Goal: Feedback & Contribution: Leave review/rating

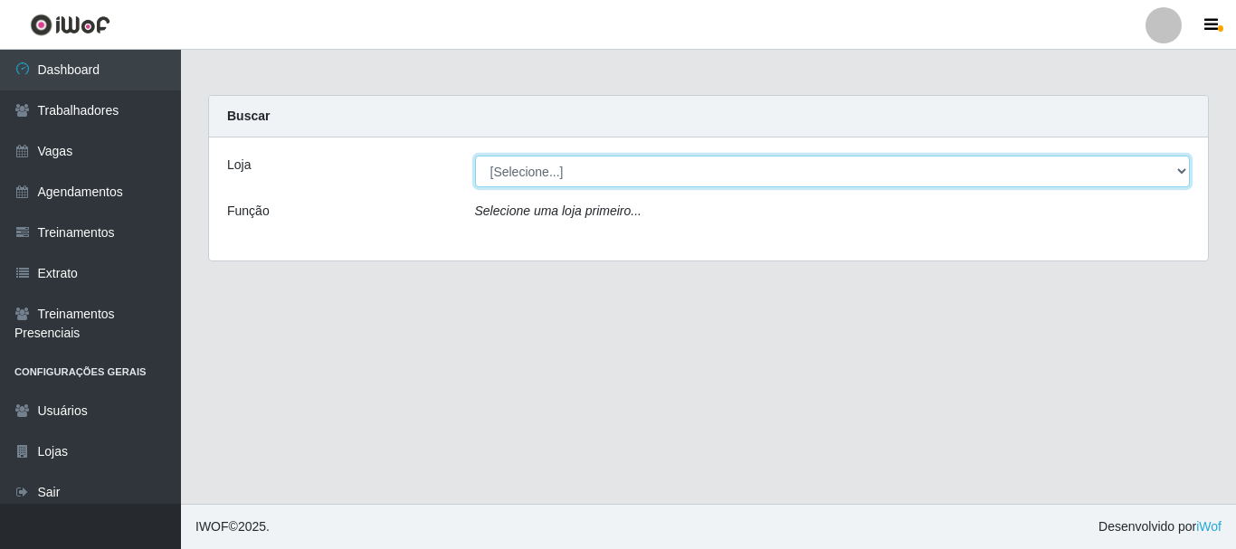
click at [533, 171] on select "[Selecione...] O Cestão - [GEOGRAPHIC_DATA]" at bounding box center [833, 172] width 716 height 32
select select "238"
click at [475, 156] on select "[Selecione...] O Cestão - [GEOGRAPHIC_DATA]" at bounding box center [833, 172] width 716 height 32
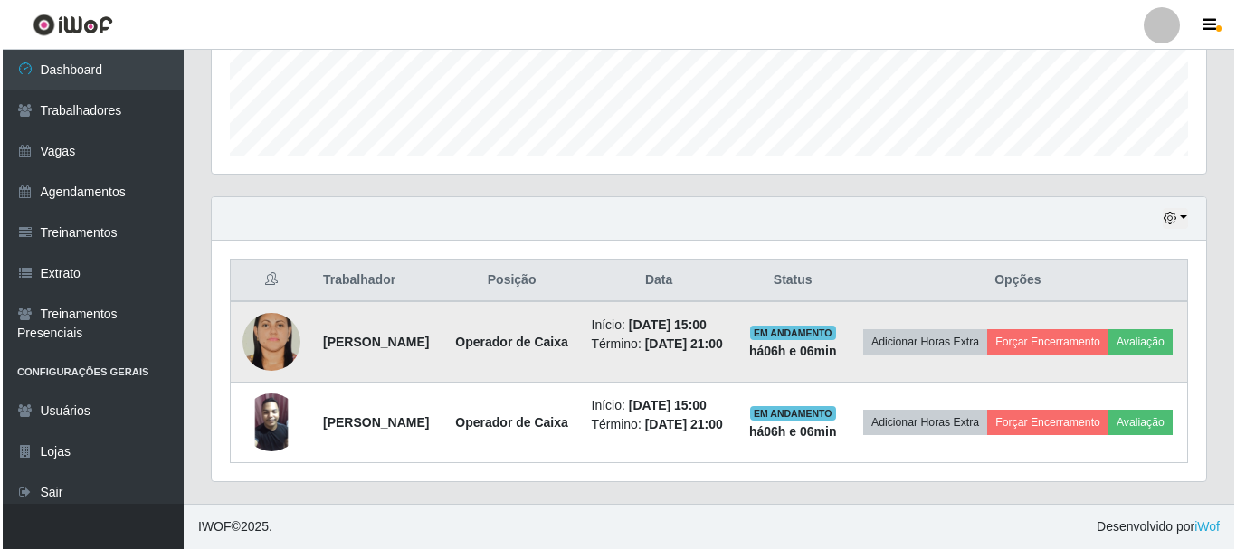
scroll to position [556, 0]
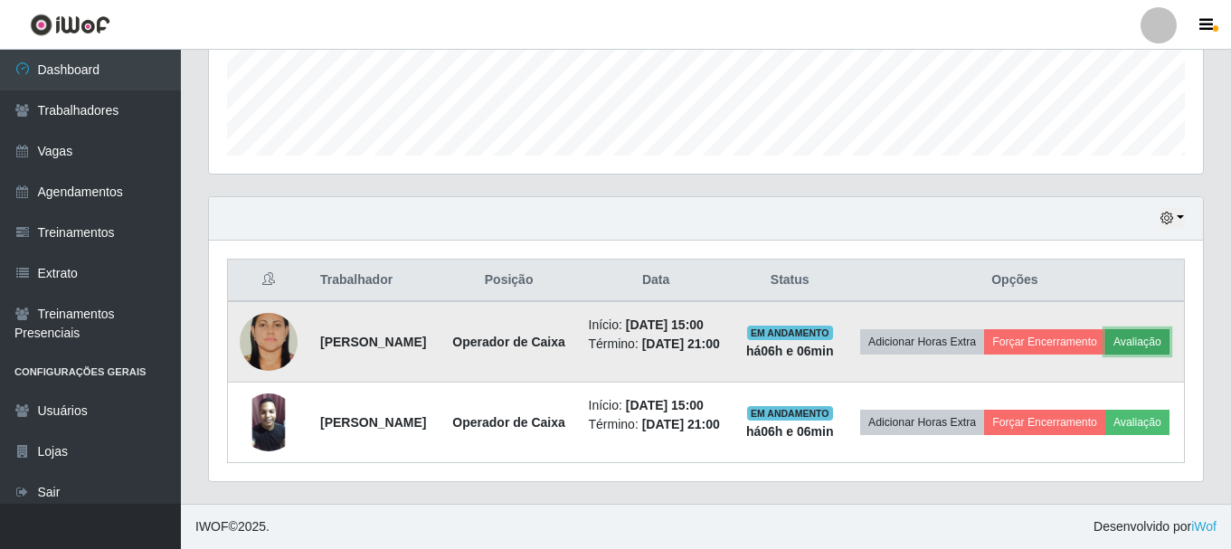
click at [1106, 329] on button "Avaliação" at bounding box center [1138, 341] width 64 height 25
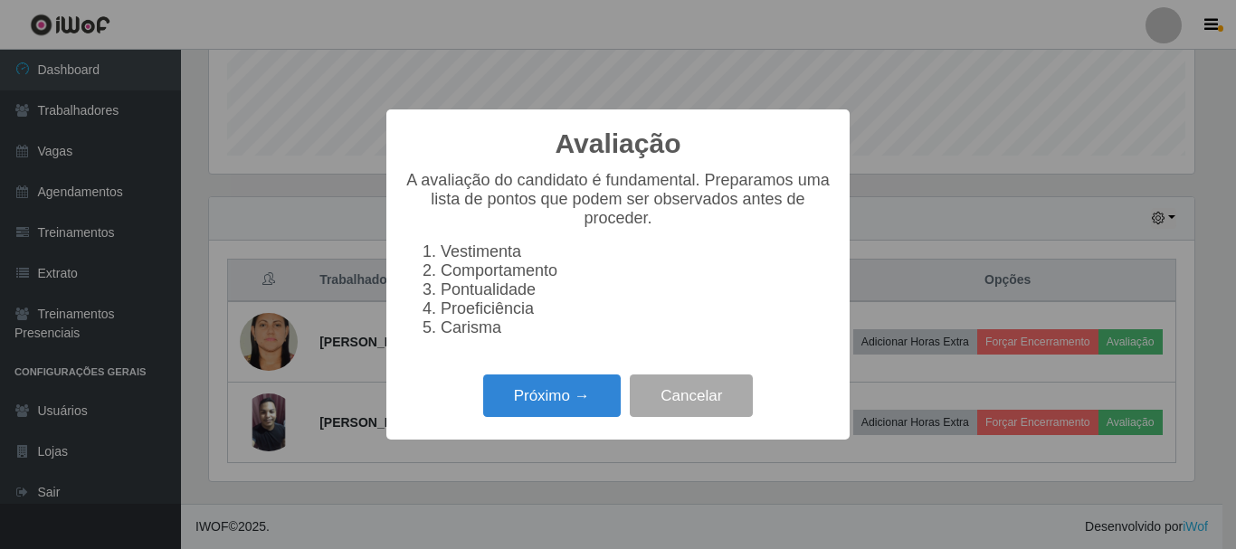
scroll to position [375, 985]
click at [580, 405] on button "Próximo →" at bounding box center [552, 396] width 138 height 43
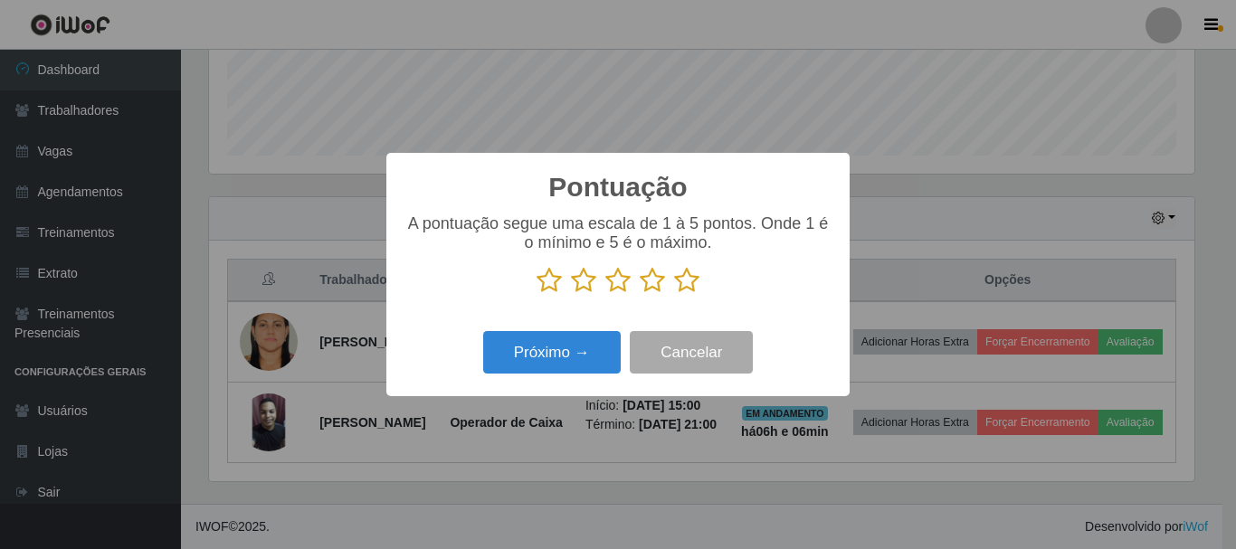
click at [683, 278] on icon at bounding box center [686, 280] width 25 height 27
click at [674, 294] on input "radio" at bounding box center [674, 294] width 0 height 0
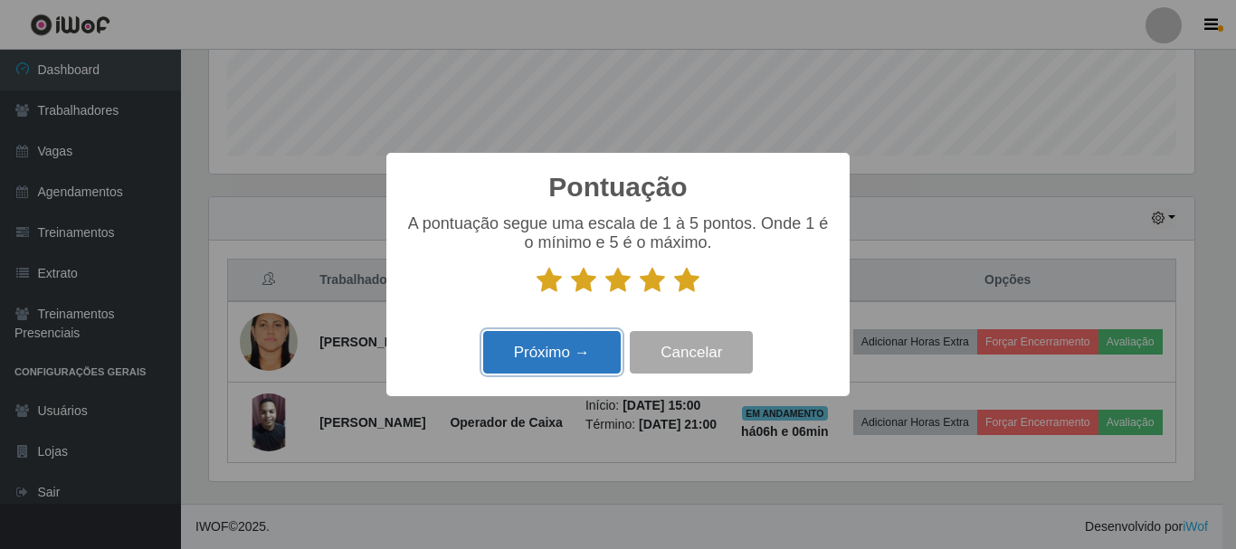
click at [544, 354] on button "Próximo →" at bounding box center [552, 352] width 138 height 43
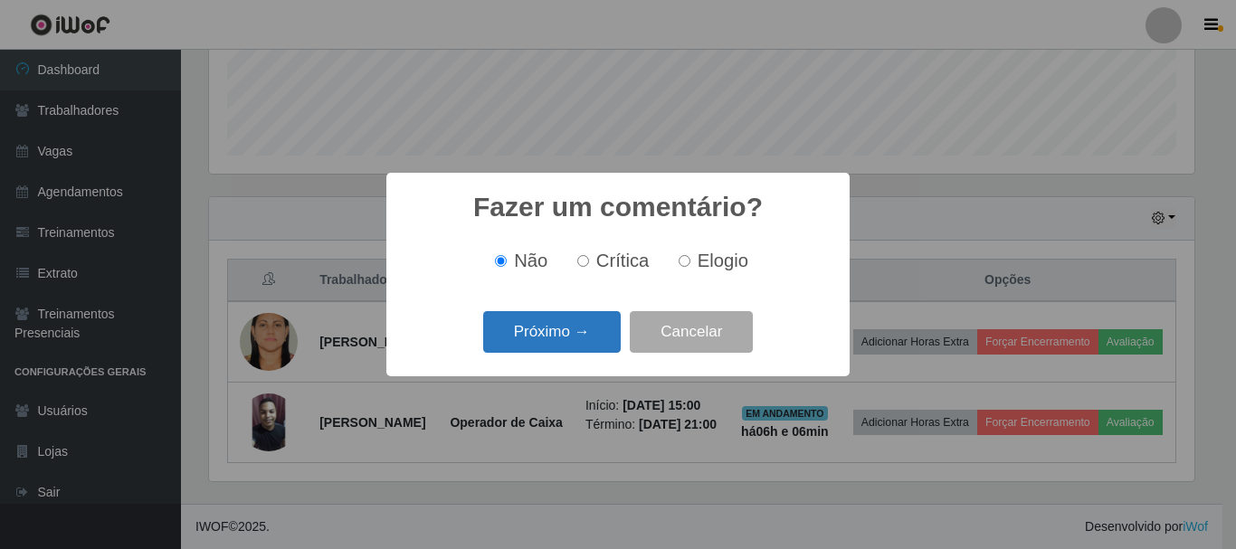
click at [555, 338] on button "Próximo →" at bounding box center [552, 332] width 138 height 43
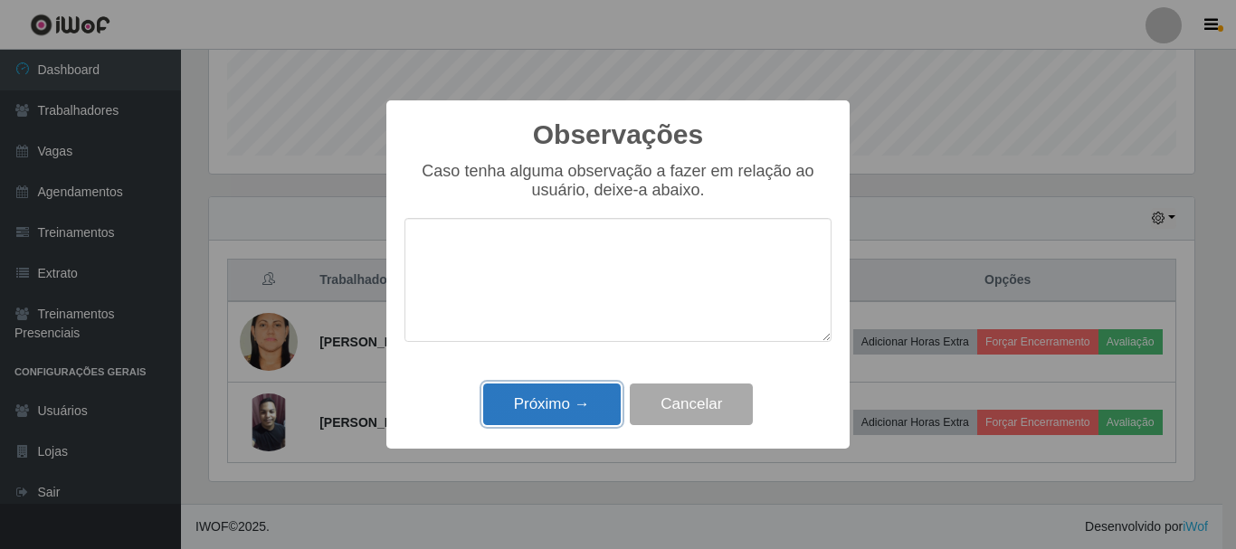
click at [576, 405] on button "Próximo →" at bounding box center [552, 405] width 138 height 43
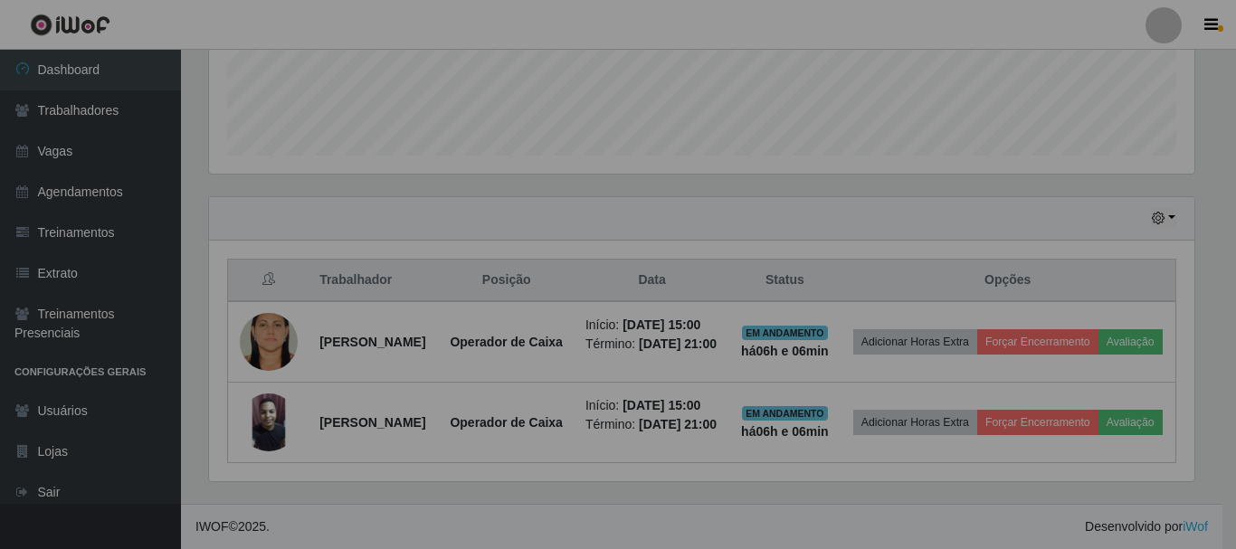
scroll to position [375, 994]
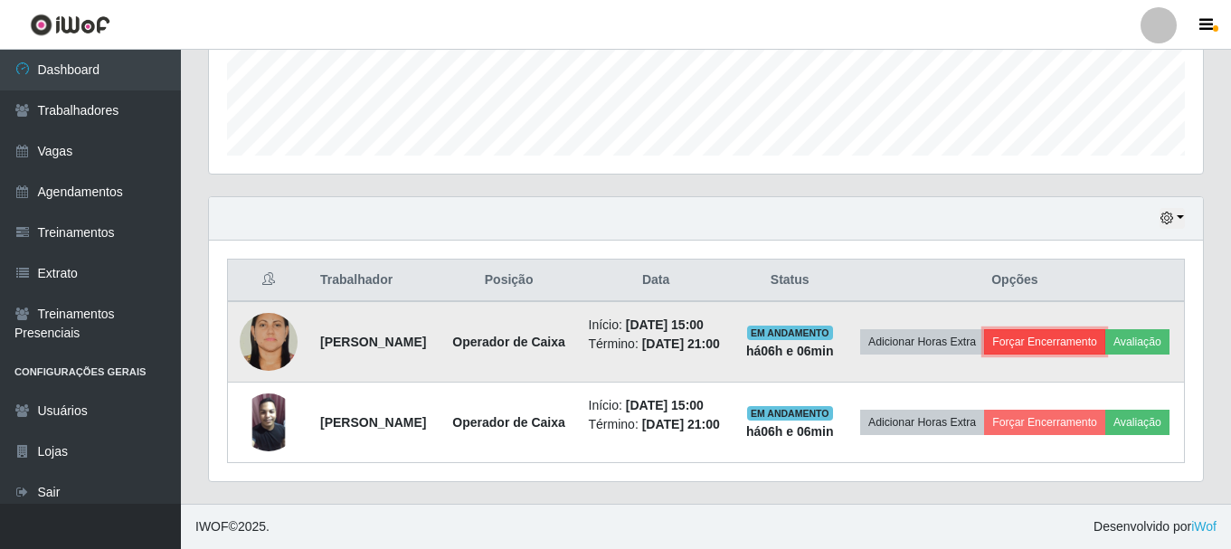
click at [1106, 329] on button "Forçar Encerramento" at bounding box center [1044, 341] width 121 height 25
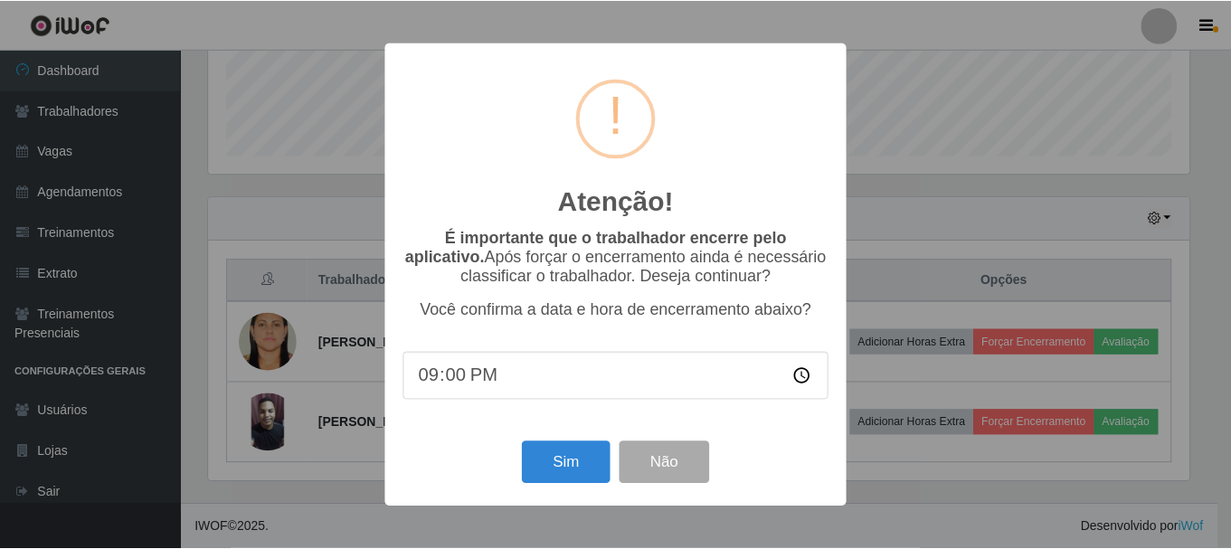
scroll to position [375, 985]
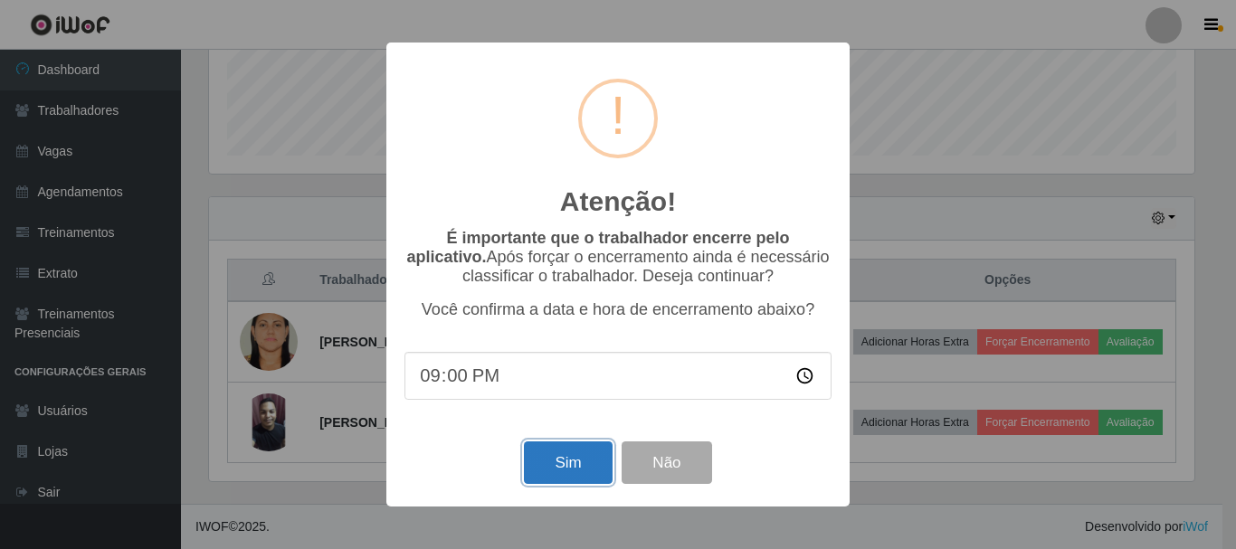
click at [560, 469] on button "Sim" at bounding box center [568, 462] width 88 height 43
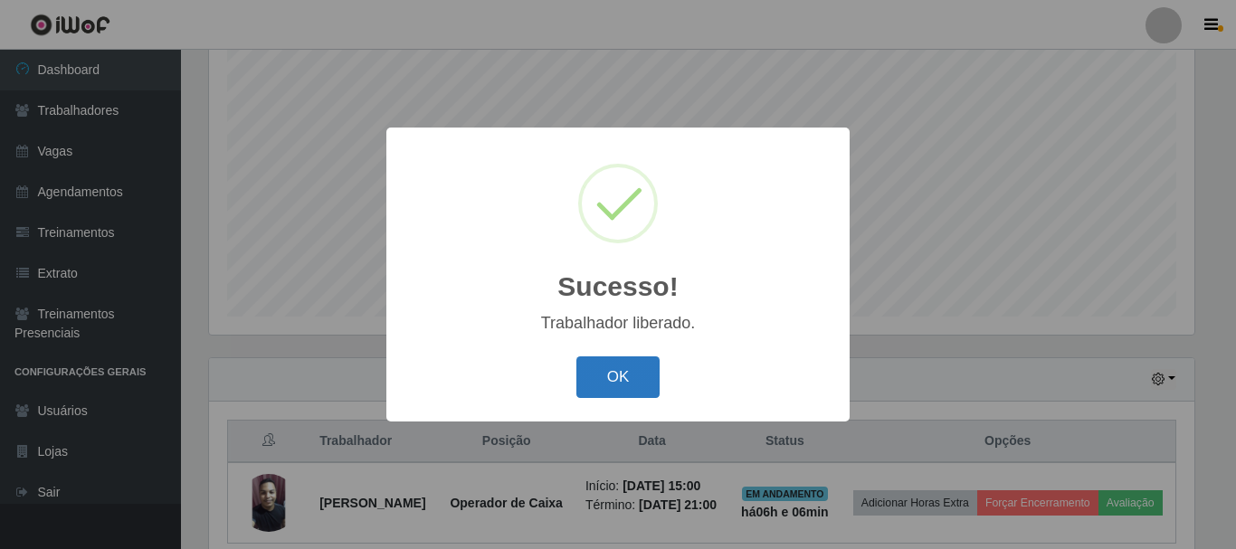
click at [612, 375] on button "OK" at bounding box center [618, 377] width 84 height 43
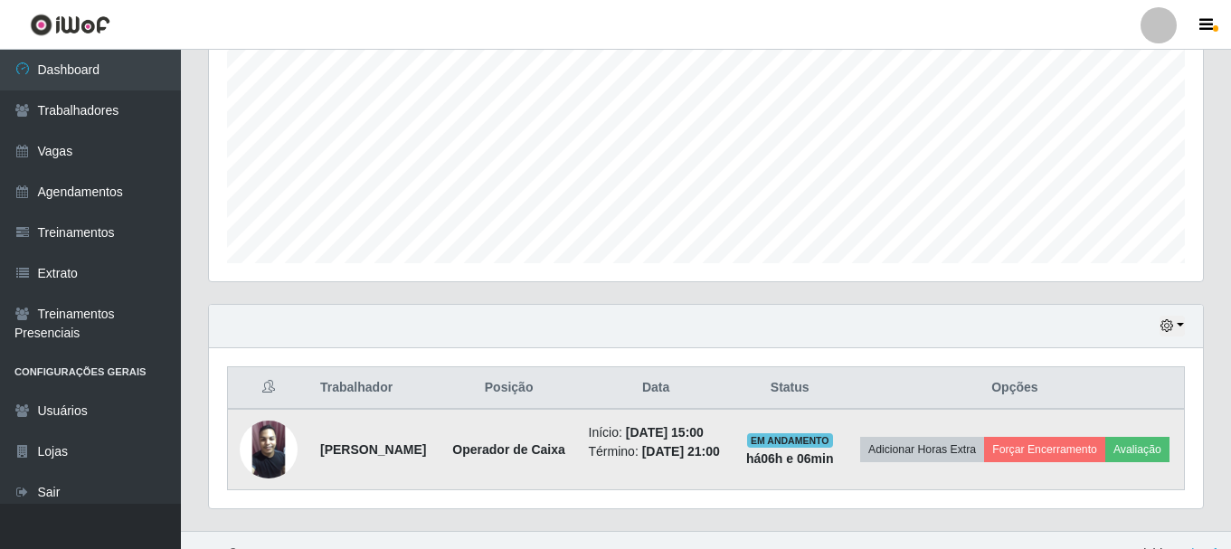
scroll to position [443, 0]
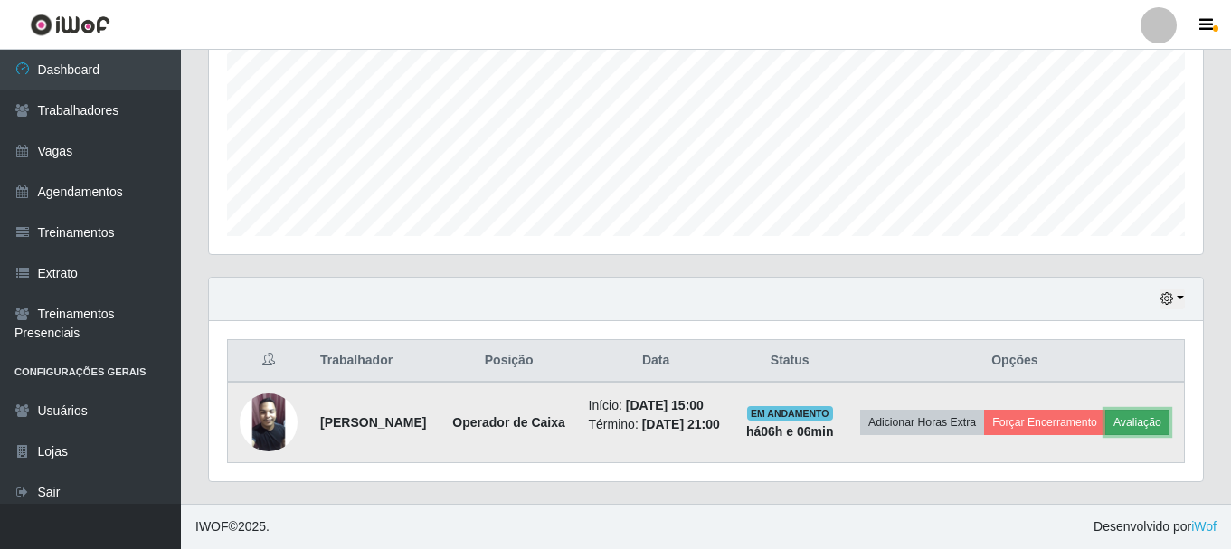
click at [1106, 412] on button "Avaliação" at bounding box center [1138, 422] width 64 height 25
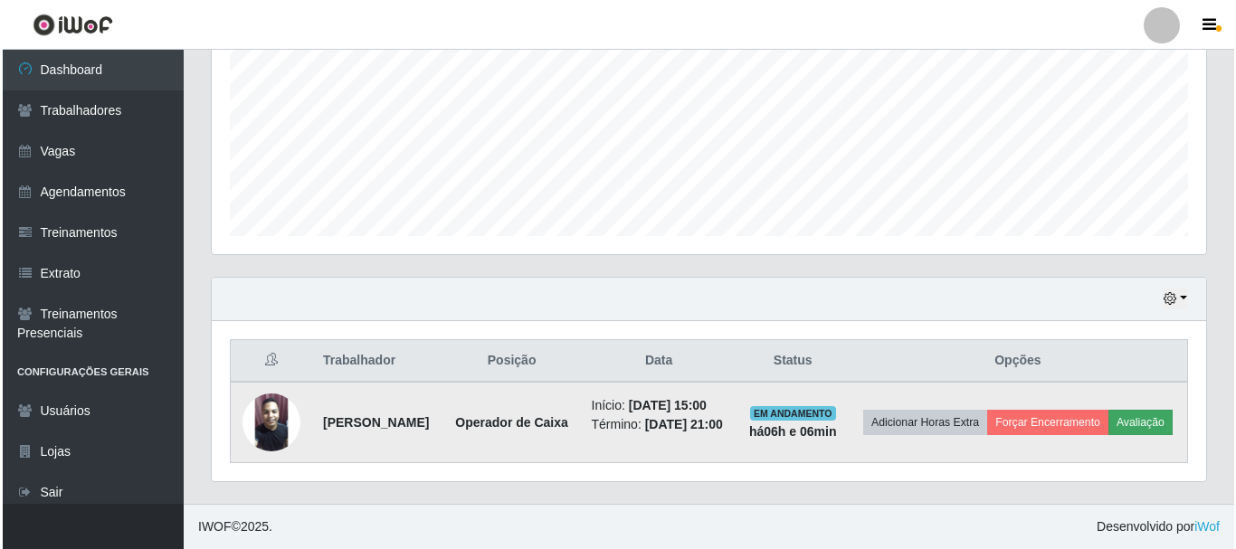
scroll to position [375, 985]
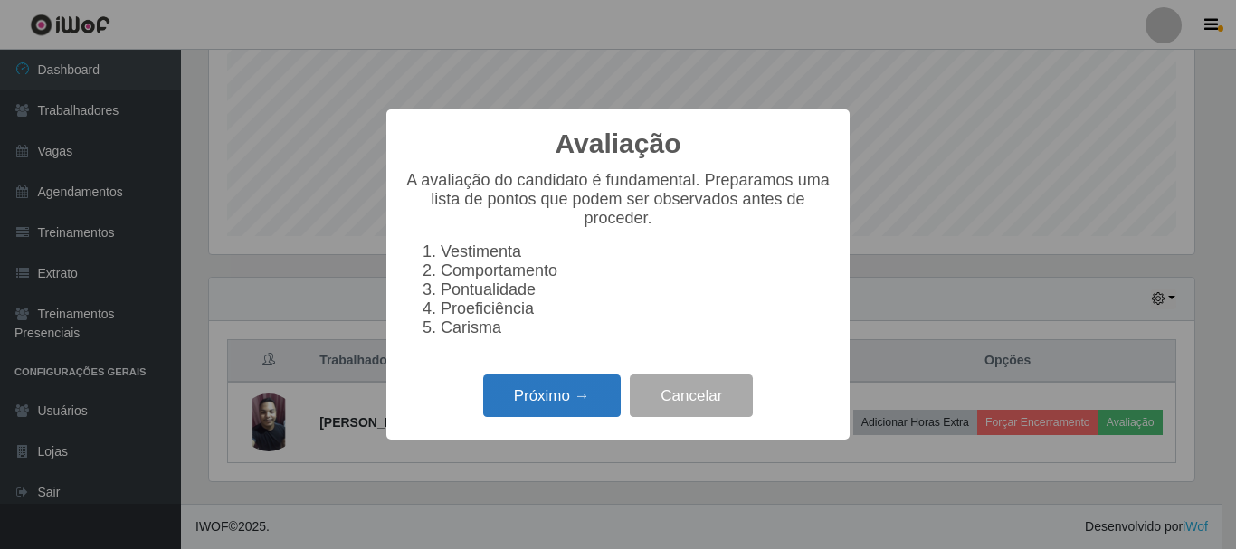
click at [559, 401] on button "Próximo →" at bounding box center [552, 396] width 138 height 43
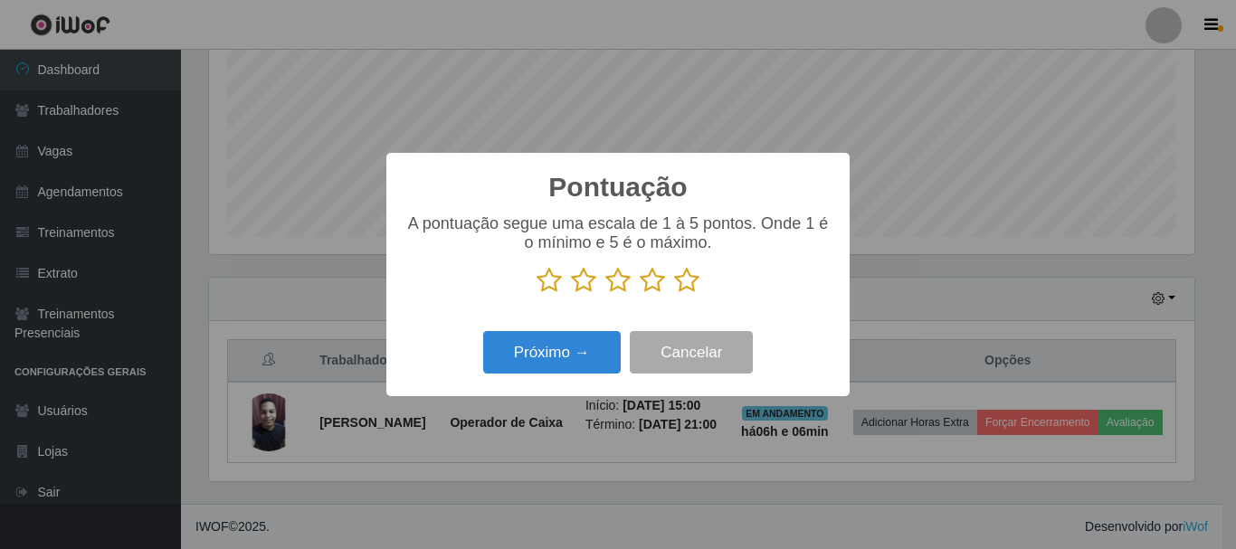
click at [692, 284] on icon at bounding box center [686, 280] width 25 height 27
click at [674, 294] on input "radio" at bounding box center [674, 294] width 0 height 0
click at [692, 284] on icon at bounding box center [686, 280] width 25 height 27
click at [674, 294] on input "radio" at bounding box center [674, 294] width 0 height 0
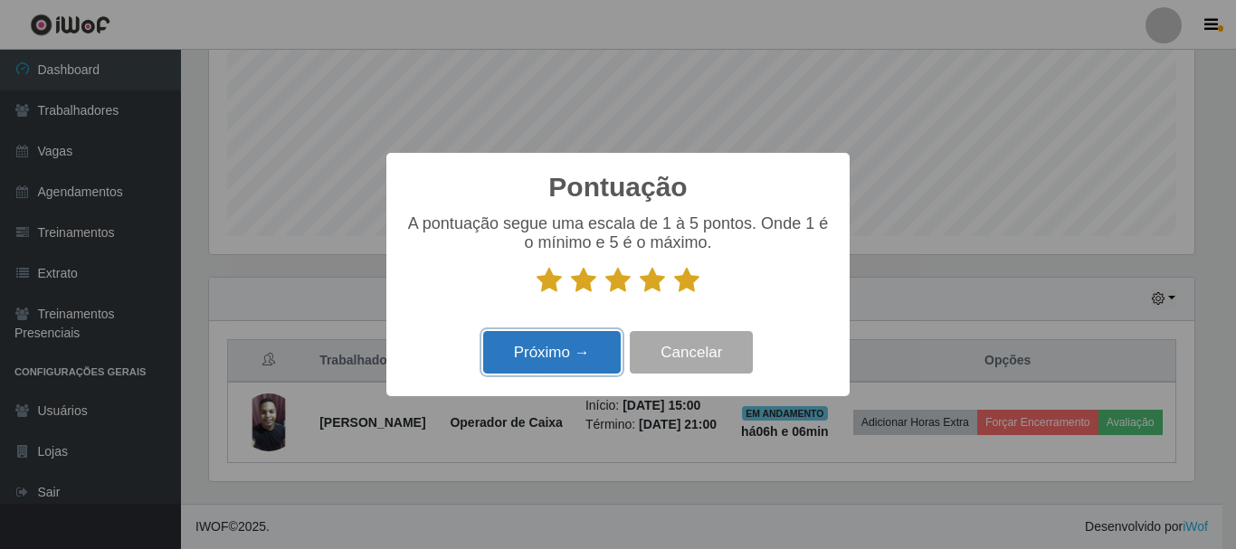
click at [591, 358] on button "Próximo →" at bounding box center [552, 352] width 138 height 43
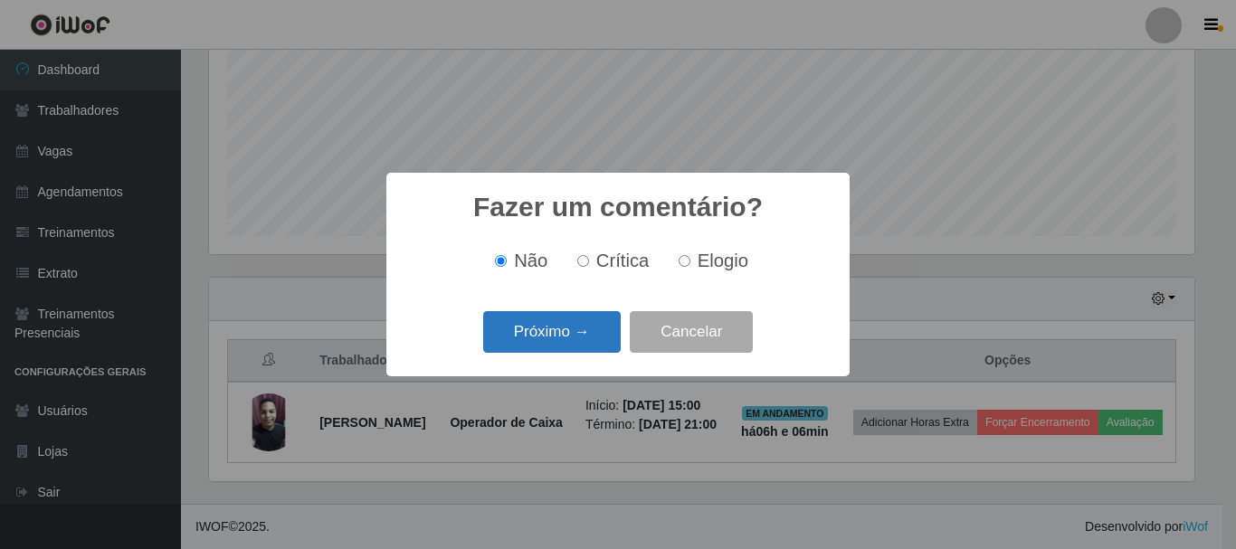
click at [598, 331] on button "Próximo →" at bounding box center [552, 332] width 138 height 43
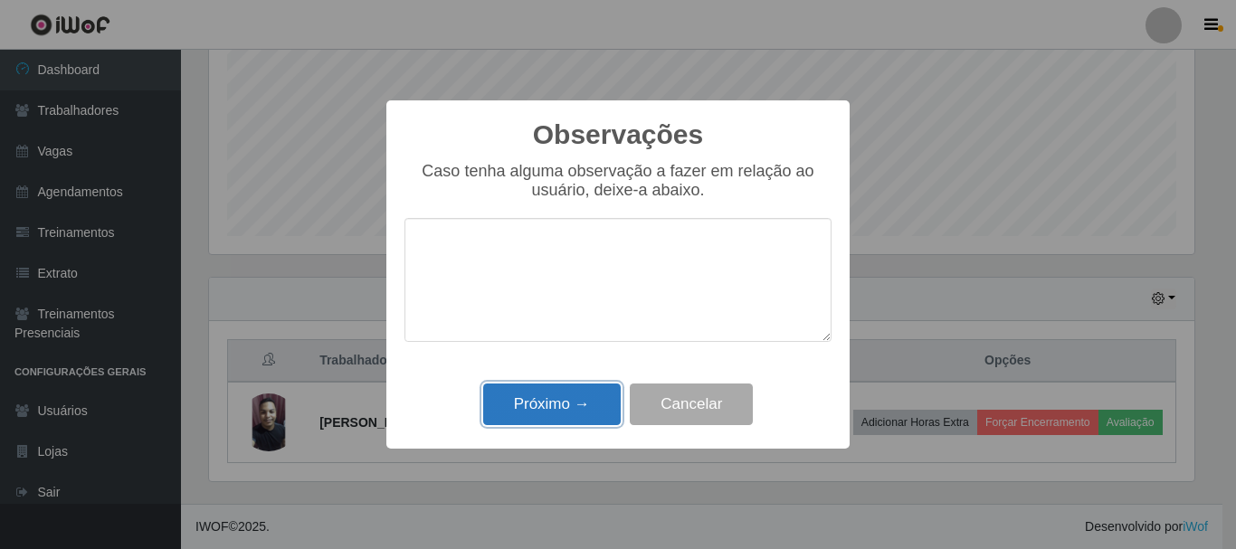
click at [584, 411] on button "Próximo →" at bounding box center [552, 405] width 138 height 43
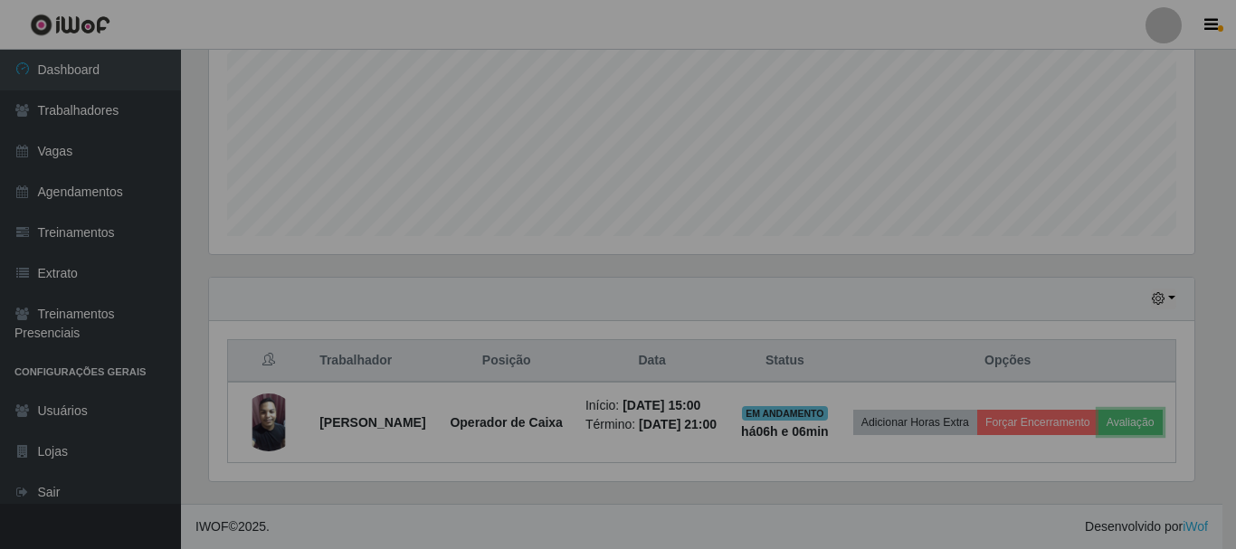
scroll to position [375, 994]
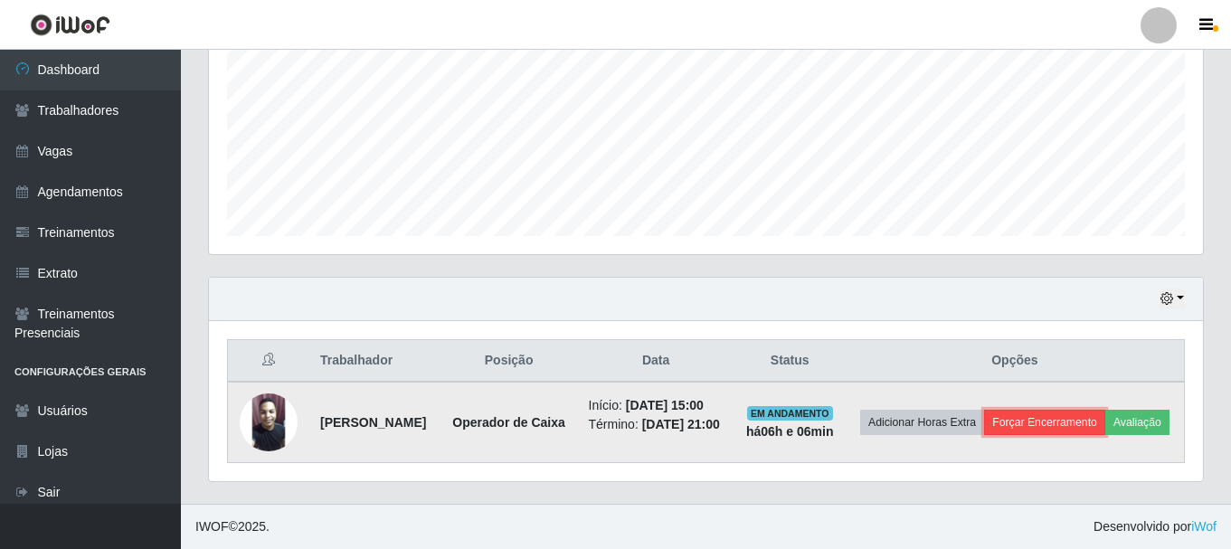
click at [1106, 410] on button "Forçar Encerramento" at bounding box center [1044, 422] width 121 height 25
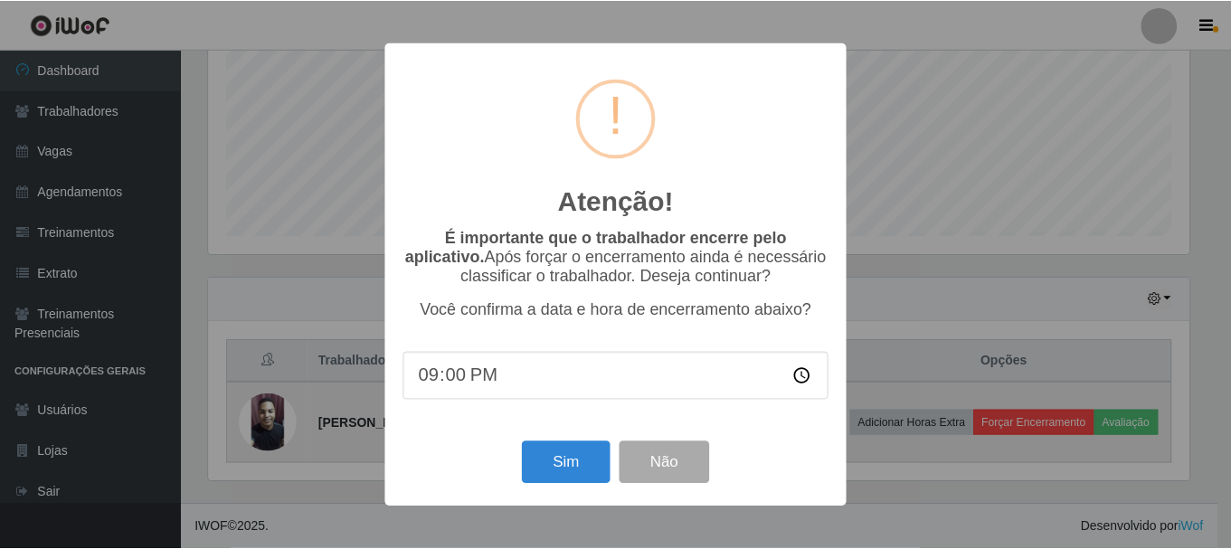
scroll to position [0, 0]
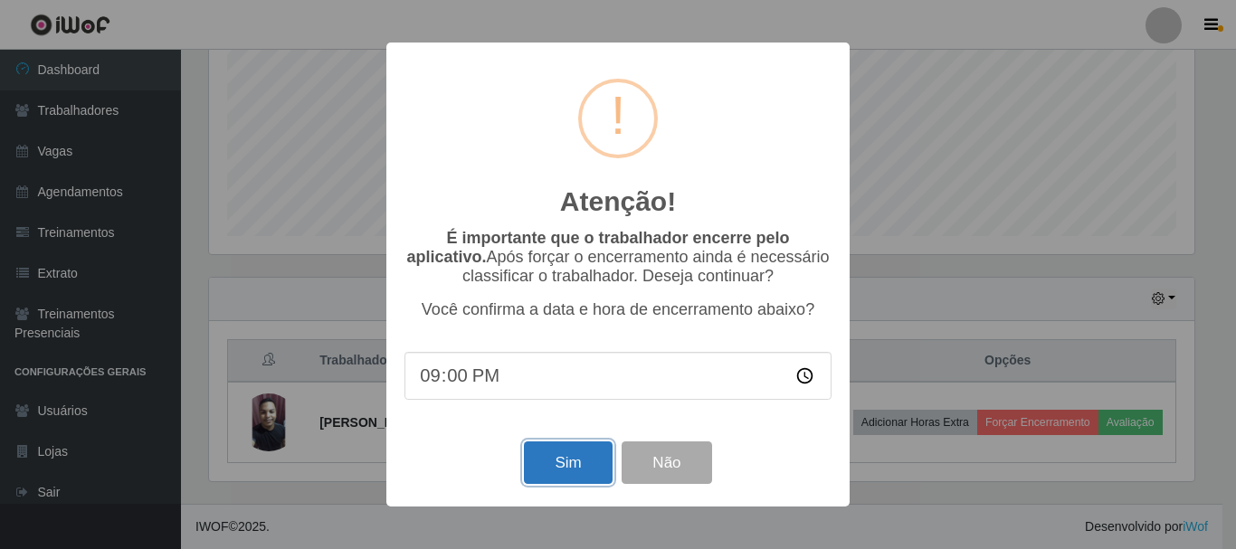
click at [575, 464] on button "Sim" at bounding box center [568, 462] width 88 height 43
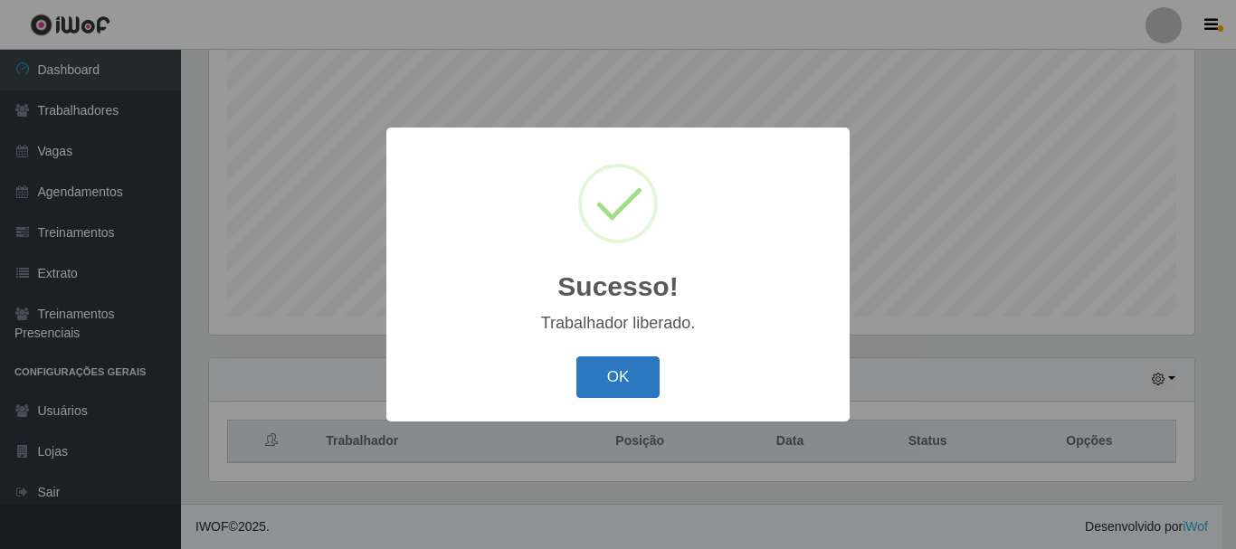
drag, startPoint x: 633, startPoint y: 384, endPoint x: 638, endPoint y: 368, distance: 16.0
click at [637, 369] on button "OK" at bounding box center [618, 377] width 84 height 43
